Goal: Task Accomplishment & Management: Use online tool/utility

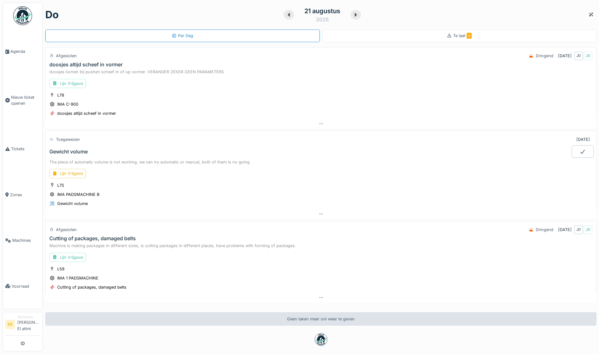
click at [21, 16] on img at bounding box center [22, 15] width 19 height 19
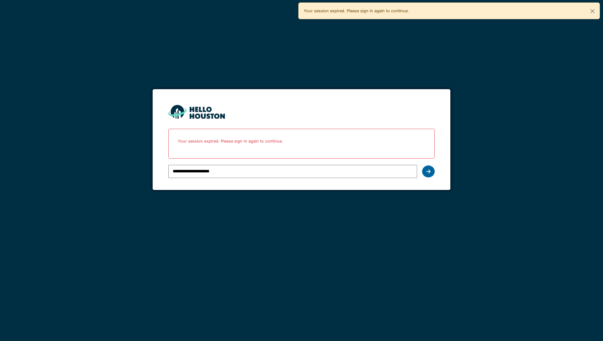
click at [428, 172] on icon at bounding box center [428, 171] width 4 height 5
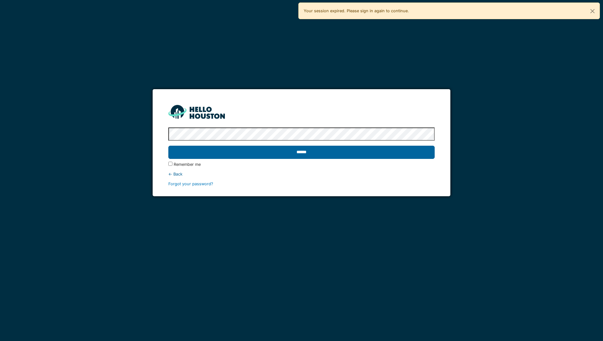
click at [342, 152] on input "******" at bounding box center [301, 152] width 266 height 13
